Goal: Task Accomplishment & Management: Manage account settings

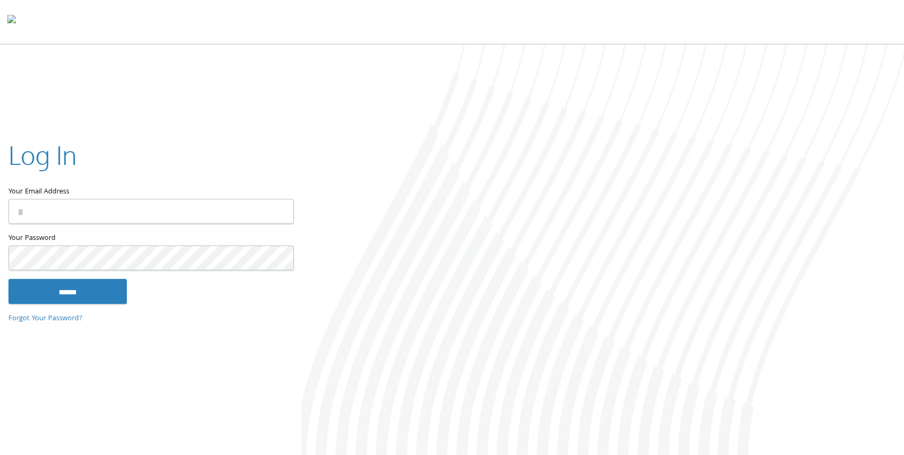
type input "**********"
click at [130, 285] on div "******" at bounding box center [150, 291] width 284 height 25
click at [114, 288] on input "******" at bounding box center [67, 291] width 118 height 25
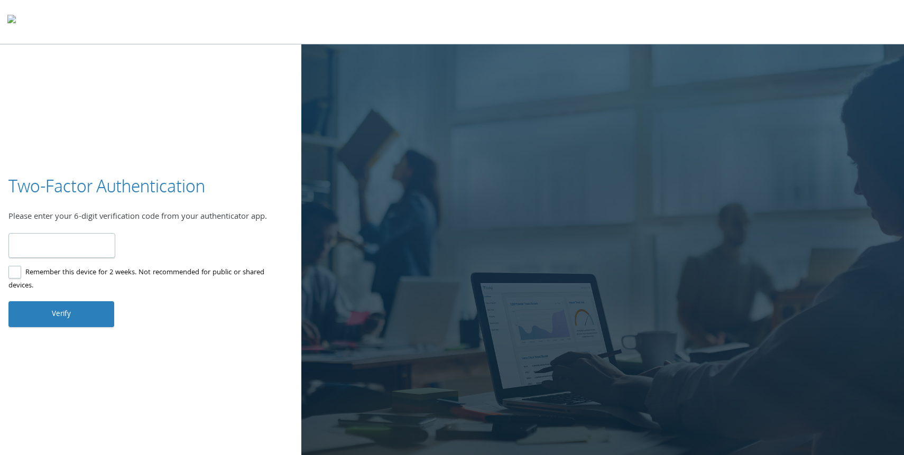
type input "******"
